Goal: Find specific page/section: Find specific page/section

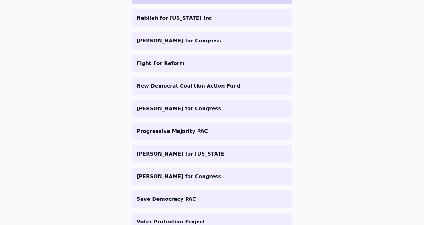
scroll to position [497, 0]
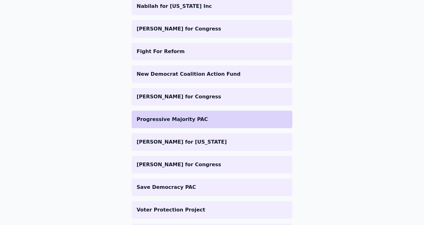
click at [207, 116] on p "Progressive Majority PAC" at bounding box center [212, 120] width 151 height 8
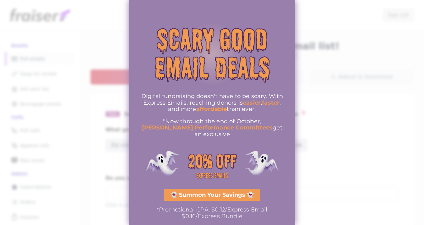
click at [321, 37] on div at bounding box center [212, 112] width 424 height 225
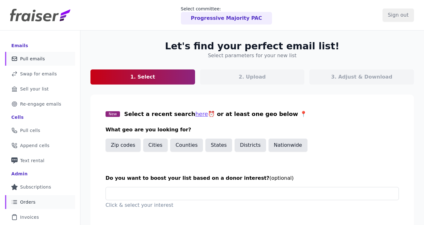
click at [30, 200] on span "Orders" at bounding box center [27, 202] width 15 height 6
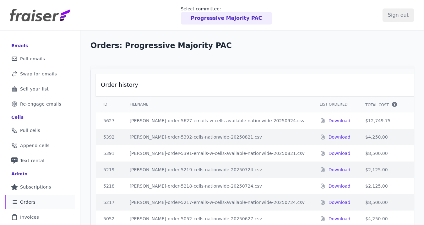
click at [225, 19] on p "Progressive Majority PAC" at bounding box center [226, 18] width 71 height 8
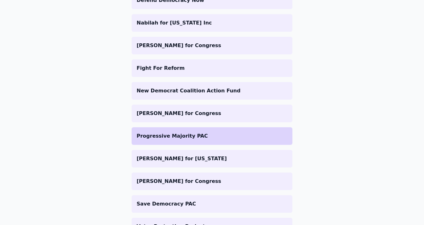
scroll to position [474, 0]
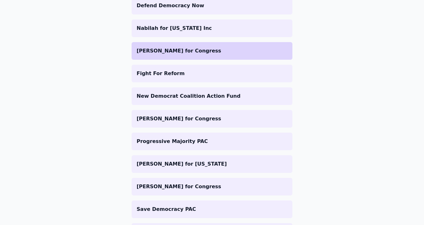
click at [189, 42] on li "Aguilar for Congress" at bounding box center [212, 51] width 161 height 18
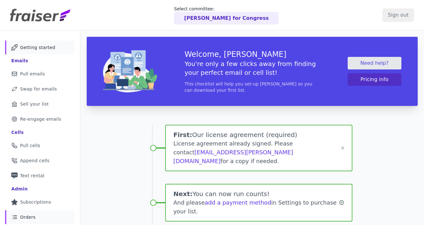
click at [29, 215] on span "Orders" at bounding box center [27, 217] width 15 height 6
